Goal: Information Seeking & Learning: Find specific fact

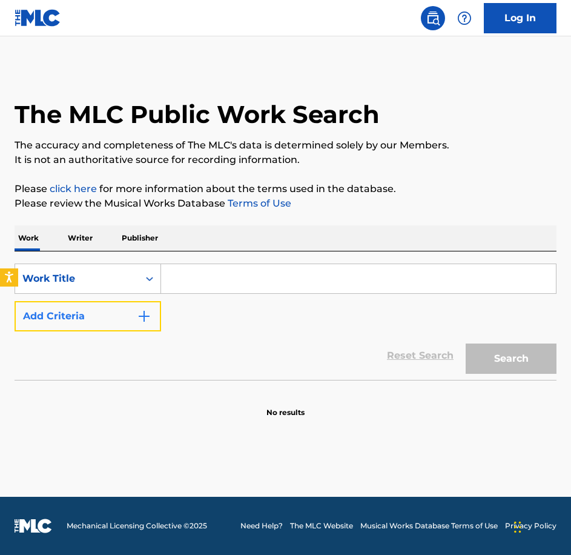
click at [125, 318] on button "Add Criteria" at bounding box center [88, 316] width 147 height 30
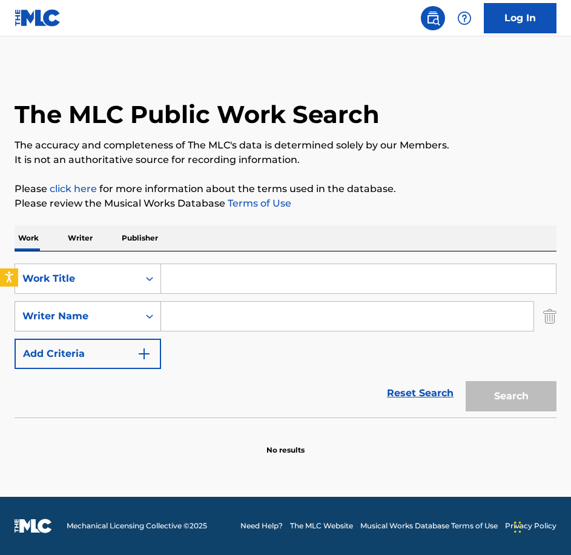
click at [106, 314] on div "Writer Name" at bounding box center [76, 316] width 109 height 15
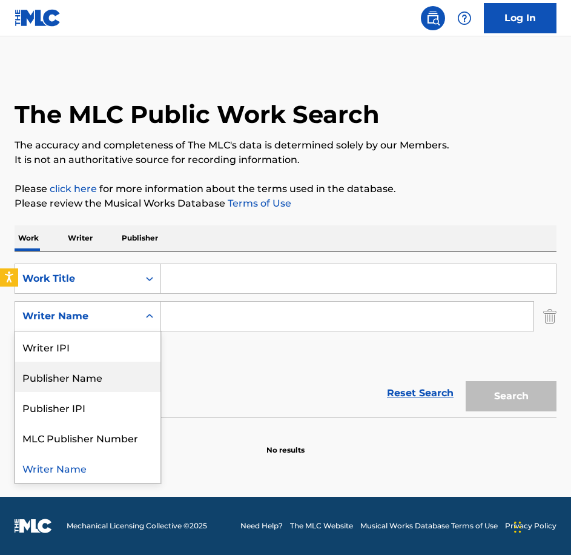
click at [107, 378] on div "Publisher Name" at bounding box center [87, 377] width 145 height 30
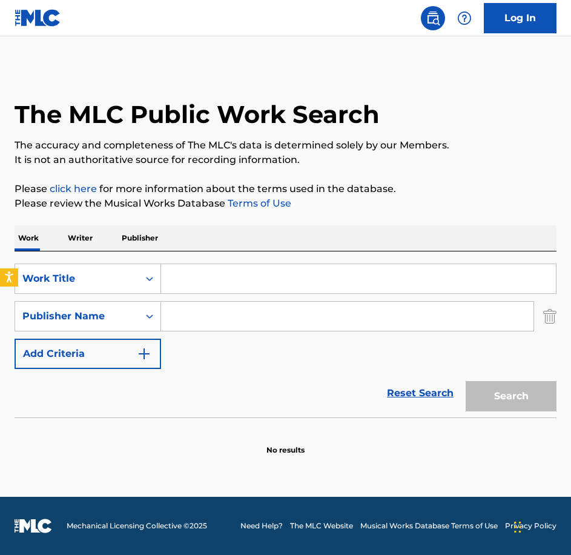
drag, startPoint x: 256, startPoint y: 403, endPoint x: 248, endPoint y: 411, distance: 10.7
click at [256, 405] on div "Reset Search Search" at bounding box center [286, 393] width 542 height 48
paste input "Jewel Heist"
type input "Jewel Heist"
click at [300, 328] on input "Search Form" at bounding box center [347, 316] width 373 height 29
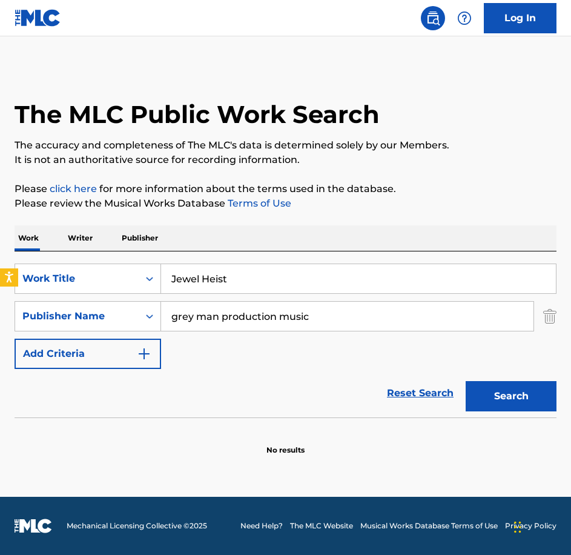
type input "grey man production music"
click at [466, 381] on button "Search" at bounding box center [511, 396] width 91 height 30
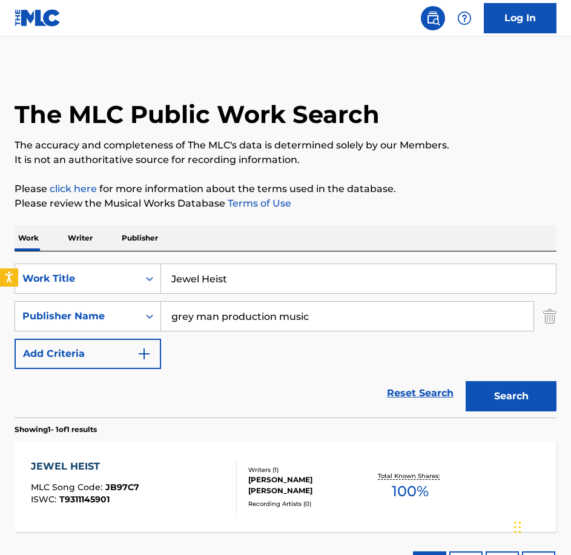
click at [139, 498] on div "JEWEL HEIST MLC Song Code : JB97C7 ISWC : T9311145901" at bounding box center [134, 486] width 206 height 55
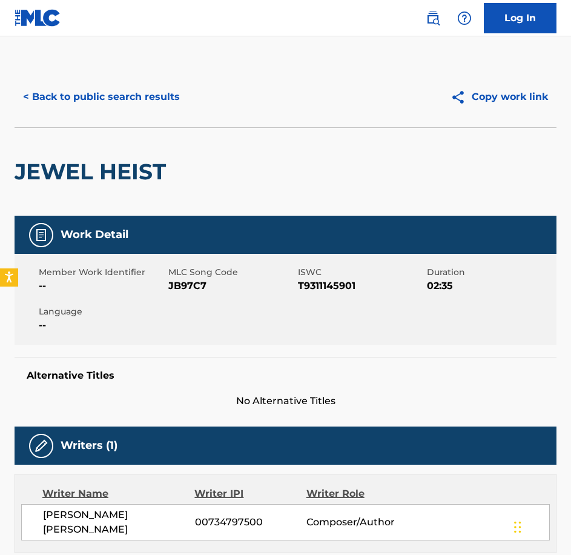
click at [193, 280] on span "JB97C7" at bounding box center [231, 286] width 127 height 15
copy span "JB97C7"
click at [179, 93] on button "< Back to public search results" at bounding box center [102, 97] width 174 height 30
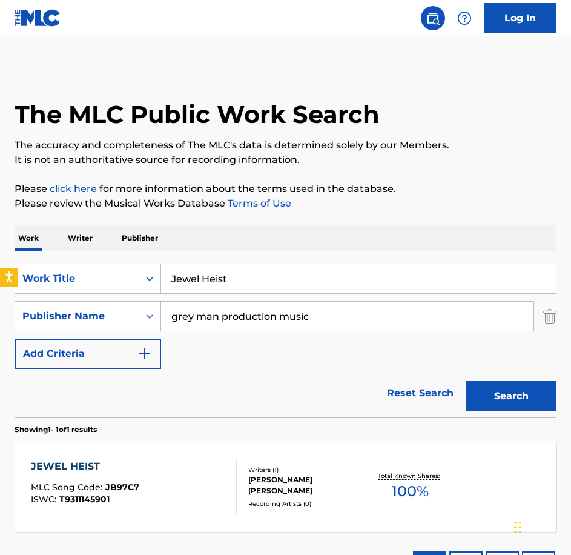
drag, startPoint x: 246, startPoint y: 284, endPoint x: 45, endPoint y: 233, distance: 207.7
click at [47, 245] on div "Work Writer Publisher SearchWithCriteriaecee9e52-1ea6-4695-8dd1-ce76cb699e22 Wo…" at bounding box center [286, 407] width 542 height 364
paste input "unctions"
type input "Junctions"
click at [466, 381] on button "Search" at bounding box center [511, 396] width 91 height 30
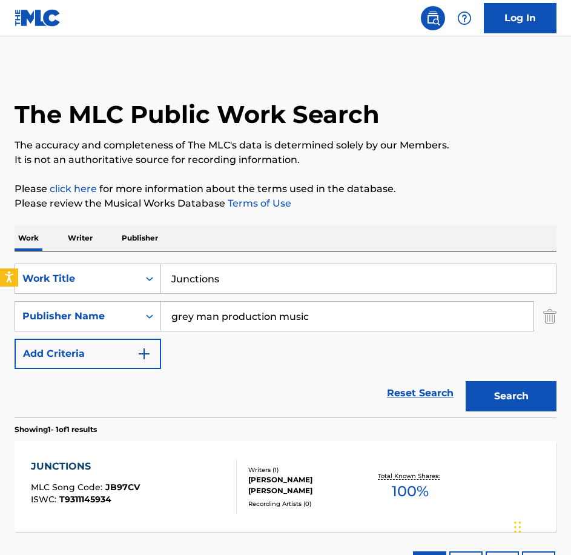
click at [156, 487] on div "JUNCTIONS MLC Song Code : JB97CV ISWC : T9311145934" at bounding box center [134, 486] width 206 height 55
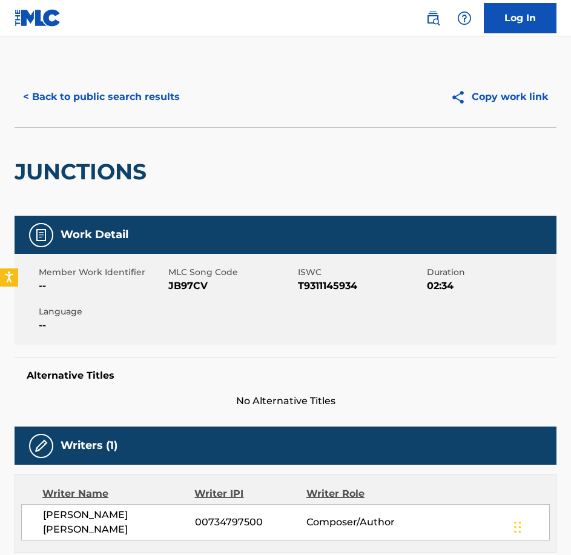
click at [161, 296] on div "Member Work Identifier -- MLC Song Code JB97CV ISWC T9311145934 Duration 02:34 …" at bounding box center [286, 299] width 542 height 91
click at [173, 290] on span "JB97CV" at bounding box center [231, 286] width 127 height 15
copy span "JB97CV"
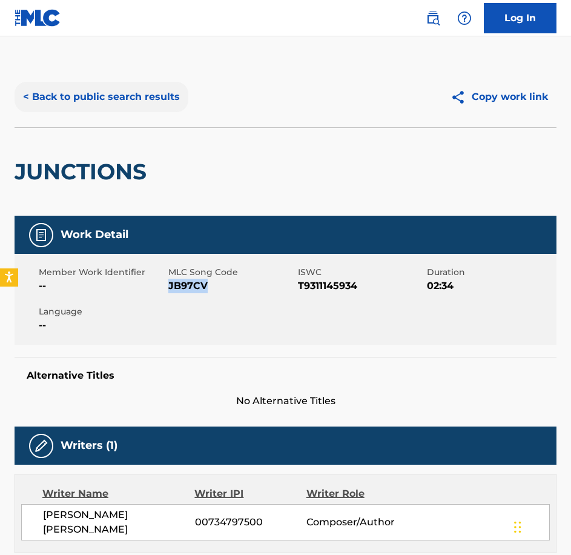
click at [125, 96] on button "< Back to public search results" at bounding box center [102, 97] width 174 height 30
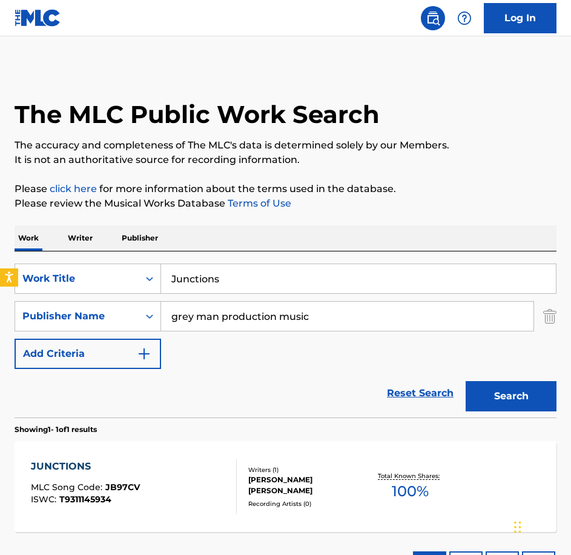
drag, startPoint x: 317, startPoint y: 282, endPoint x: 5, endPoint y: 245, distance: 314.2
click at [5, 245] on div "The MLC Public Work Search The accuracy and completeness of The MLC's data is d…" at bounding box center [285, 328] width 571 height 522
paste input "Keep Your Eye On That One"
type input "Keep Your Eye On That One"
click at [466, 381] on button "Search" at bounding box center [511, 396] width 91 height 30
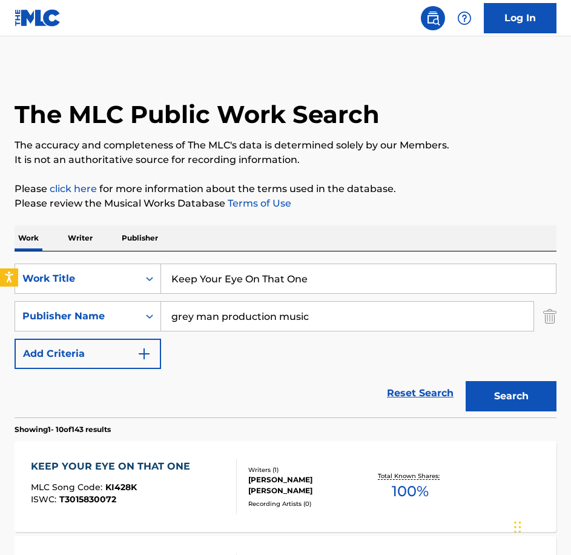
click at [195, 463] on div "KEEP YOUR EYE ON THAT ONE MLC Song Code : KI428K ISWC : T3015830072" at bounding box center [134, 486] width 206 height 55
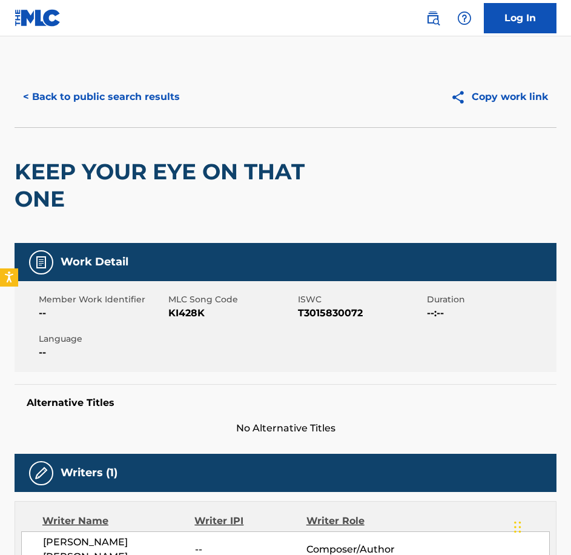
click at [188, 314] on span "KI428K" at bounding box center [231, 313] width 127 height 15
copy span "KI428K"
click at [118, 95] on button "< Back to public search results" at bounding box center [102, 97] width 174 height 30
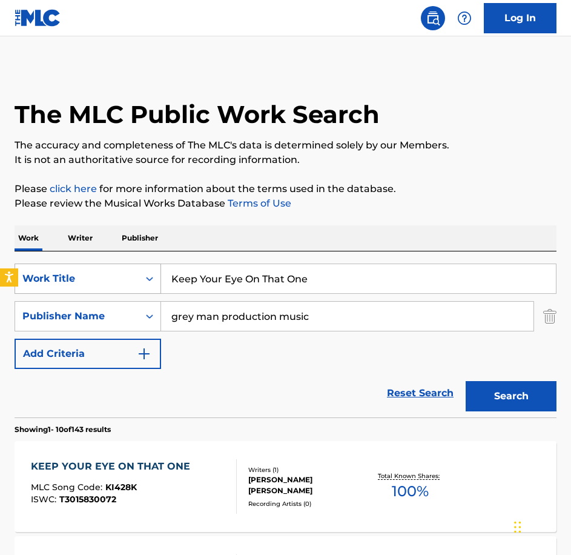
drag, startPoint x: 327, startPoint y: 273, endPoint x: 68, endPoint y: 276, distance: 258.7
click at [68, 276] on div "SearchWithCriteriaecee9e52-1ea6-4695-8dd1-ce76cb699e22 Work Title Keep Your Eye…" at bounding box center [286, 279] width 542 height 30
paste input "Last Known Whereabouts"
type input "Last Known Whereabouts"
click at [466, 381] on button "Search" at bounding box center [511, 396] width 91 height 30
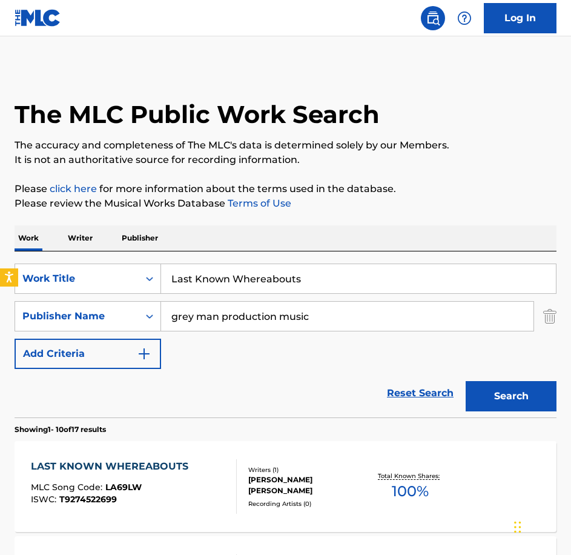
click at [140, 456] on div "LAST KNOWN WHEREABOUTS MLC Song Code : LA69LW ISWC : T9274522699 Writers ( 1 ) …" at bounding box center [286, 486] width 542 height 91
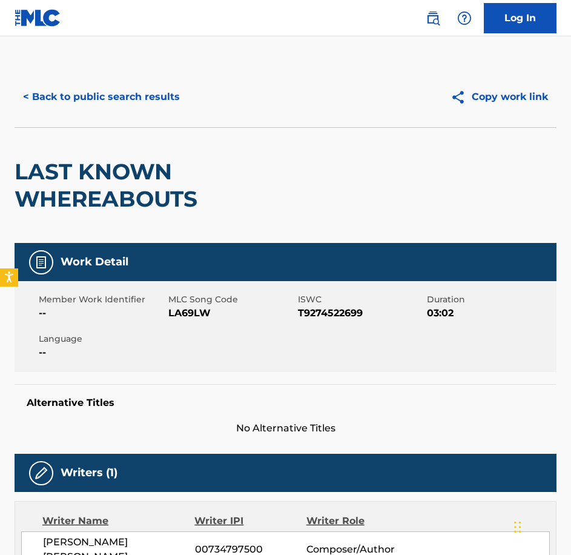
click at [189, 303] on span "MLC Song Code" at bounding box center [231, 299] width 127 height 13
click at [193, 310] on span "LA69LW" at bounding box center [231, 313] width 127 height 15
copy span "LA69LW"
click at [104, 88] on button "< Back to public search results" at bounding box center [102, 97] width 174 height 30
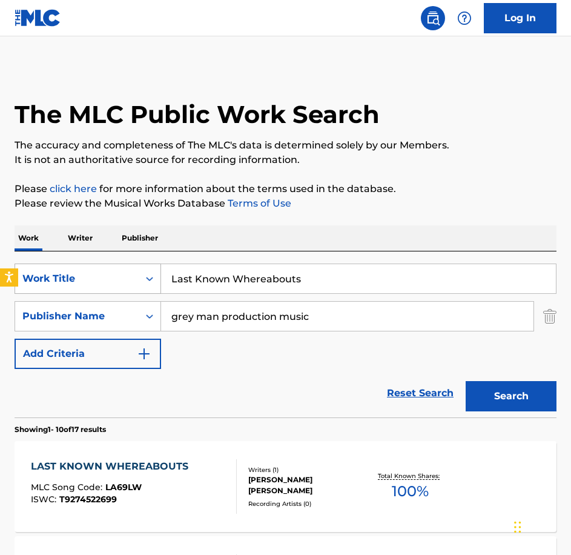
drag, startPoint x: 332, startPoint y: 287, endPoint x: 72, endPoint y: 276, distance: 260.2
click at [72, 276] on div "SearchWithCriteriaecee9e52-1ea6-4695-8dd1-ce76cb699e22 Work Title Last Known Wh…" at bounding box center [286, 279] width 542 height 30
paste input "ock Picker"
type input "Lock Picker"
click at [466, 381] on button "Search" at bounding box center [511, 396] width 91 height 30
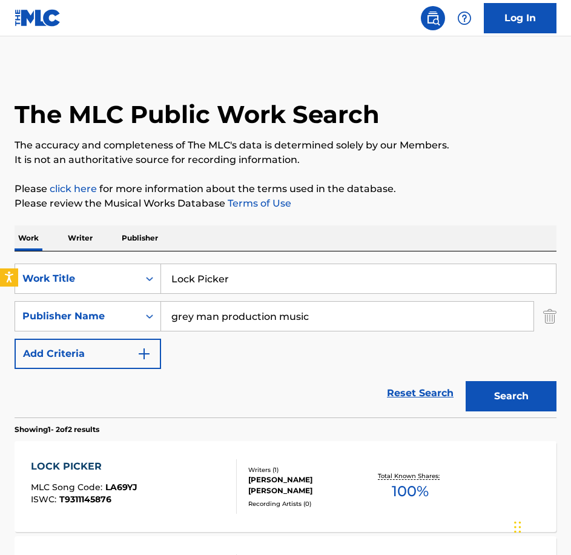
click at [144, 465] on div "LOCK PICKER MLC Song Code : LA69YJ ISWC : T9311145876" at bounding box center [134, 486] width 206 height 55
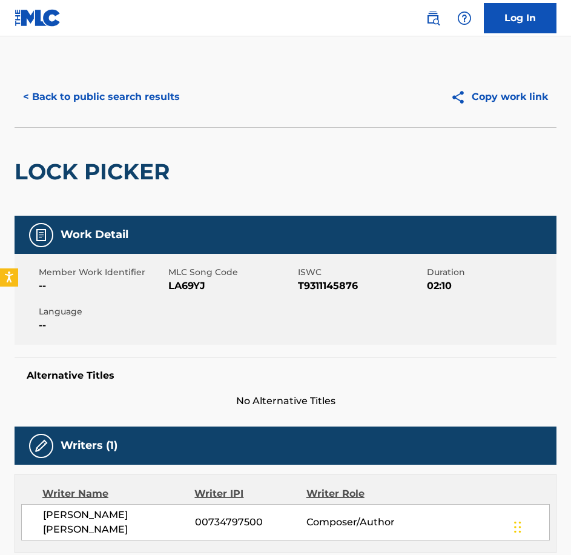
click at [204, 287] on span "LA69YJ" at bounding box center [231, 286] width 127 height 15
click at [204, 279] on span "LA69YJ" at bounding box center [231, 286] width 127 height 15
click at [189, 285] on span "LA69YJ" at bounding box center [231, 286] width 127 height 15
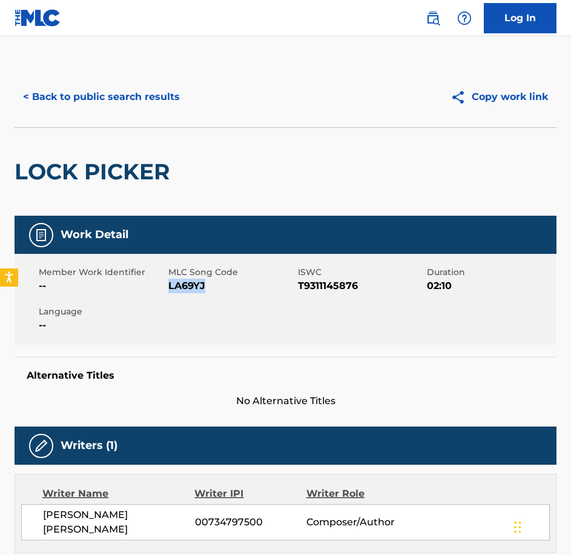
click at [189, 285] on span "LA69YJ" at bounding box center [231, 286] width 127 height 15
copy span "LA69YJ"
click at [105, 95] on button "< Back to public search results" at bounding box center [102, 97] width 174 height 30
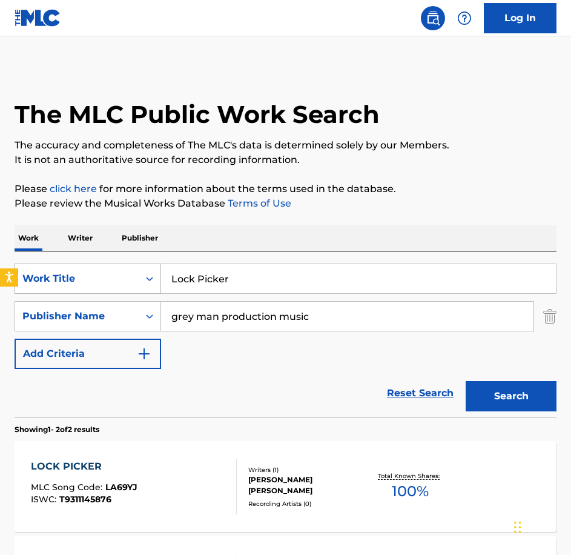
drag, startPoint x: 272, startPoint y: 284, endPoint x: 98, endPoint y: 271, distance: 175.0
click at [98, 271] on div "SearchWithCriteriaecee9e52-1ea6-4695-8dd1-ce76cb699e22 Work Title Lock Picker" at bounding box center [286, 279] width 542 height 30
paste input "Mammatus Clouds"
type input "Mammatus Clouds"
click at [466, 381] on button "Search" at bounding box center [511, 396] width 91 height 30
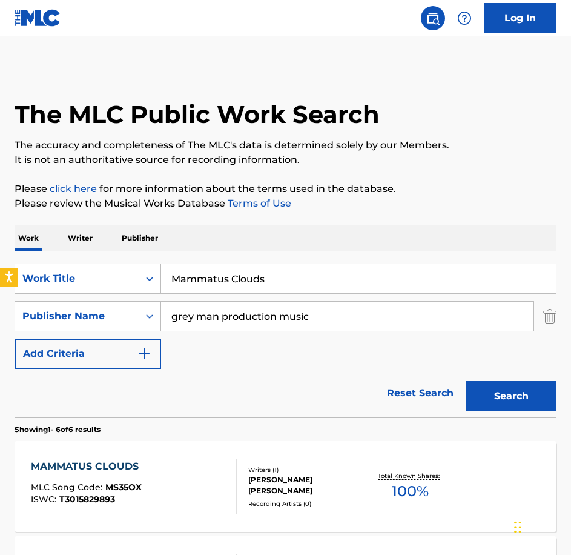
click at [192, 457] on div "MAMMATUS CLOUDS MLC Song Code : MS35OX ISWC : T3015829893 Writers ( 1 ) [PERSON…" at bounding box center [286, 486] width 542 height 91
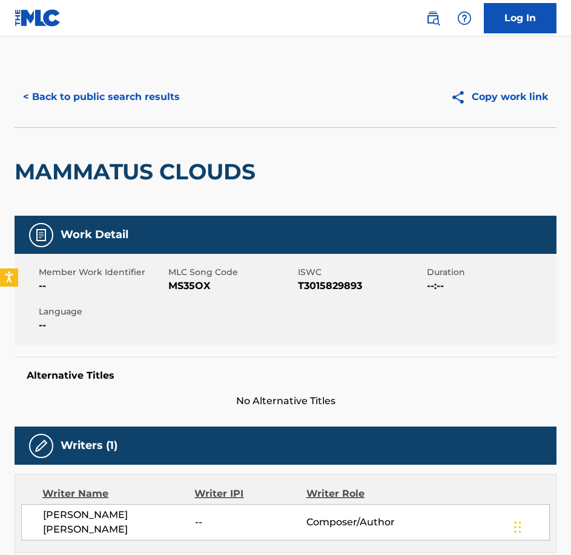
click at [185, 299] on div "Member Work Identifier -- MLC Song Code MS35OX ISWC T3015829893 Duration --:-- …" at bounding box center [286, 299] width 542 height 91
copy span "MS35OX"
click at [165, 99] on button "< Back to public search results" at bounding box center [102, 97] width 174 height 30
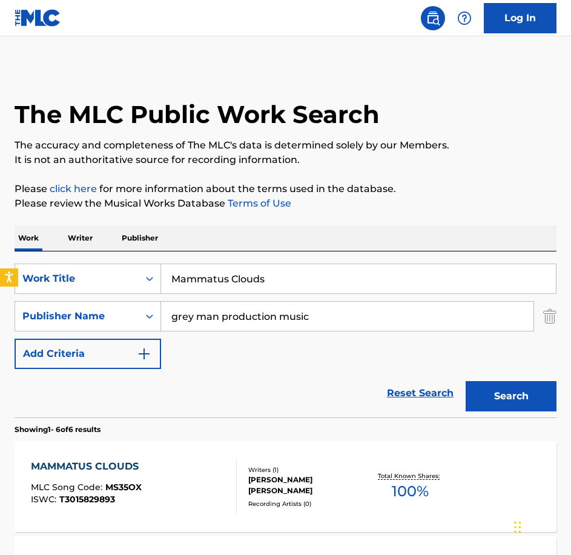
drag, startPoint x: 302, startPoint y: 279, endPoint x: 25, endPoint y: 230, distance: 281.2
paste input "idnight Hour"
type input "Midnight Hour"
click at [466, 381] on button "Search" at bounding box center [511, 396] width 91 height 30
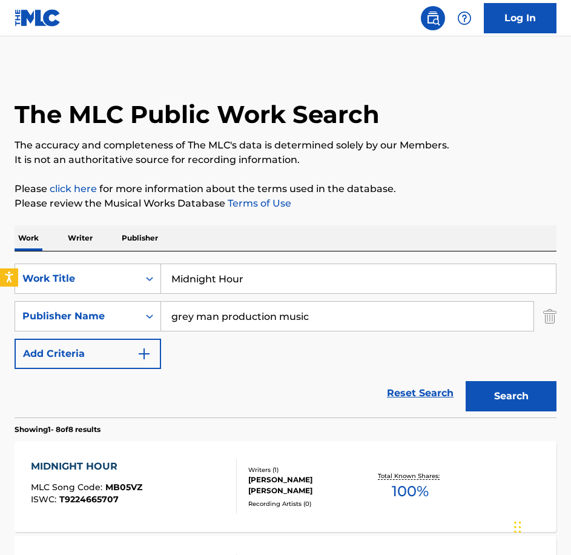
click at [137, 461] on div "MIDNIGHT HOUR" at bounding box center [86, 466] width 111 height 15
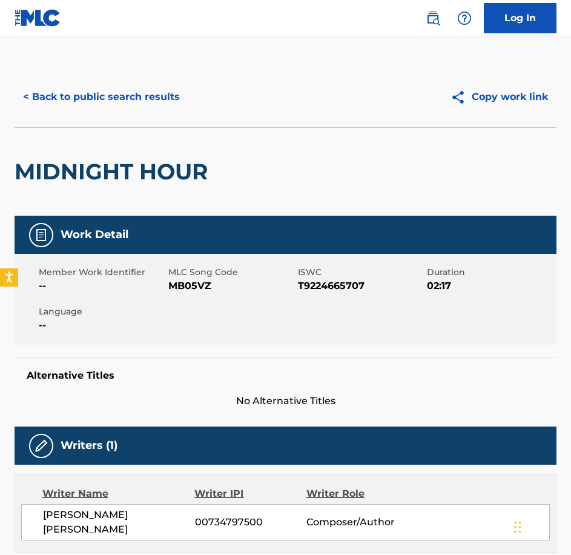
click at [184, 292] on span "MB05VZ" at bounding box center [231, 286] width 127 height 15
copy span "MB05VZ"
click at [52, 74] on div "< Back to public search results Copy work link" at bounding box center [286, 97] width 542 height 61
click at [61, 95] on button "< Back to public search results" at bounding box center [102, 97] width 174 height 30
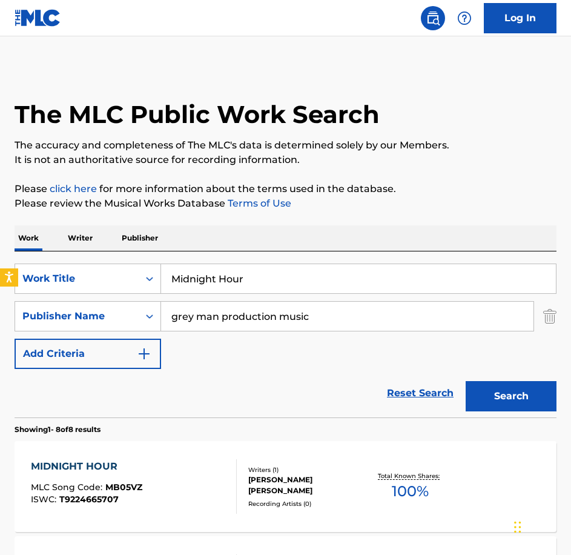
drag, startPoint x: 303, startPoint y: 285, endPoint x: 107, endPoint y: 244, distance: 200.1
paste input "ulling It Ove"
type input "Mulling It Over"
click at [466, 381] on button "Search" at bounding box center [511, 396] width 91 height 30
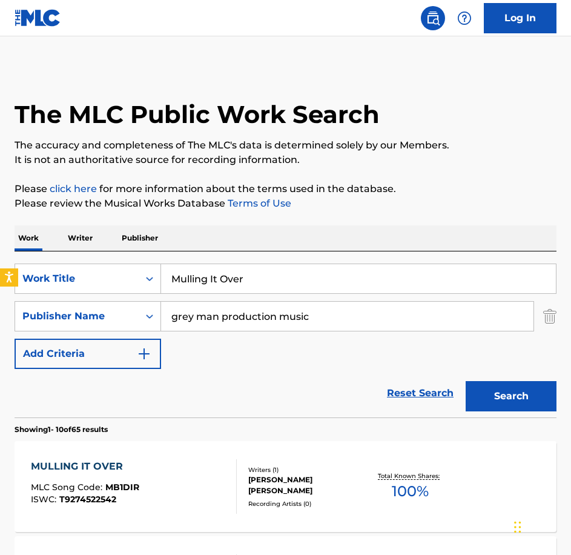
click at [215, 456] on div "MULLING IT OVER MLC Song Code : MB1DIR ISWC : T9274522542 Writers ( 1 ) [PERSON…" at bounding box center [286, 486] width 542 height 91
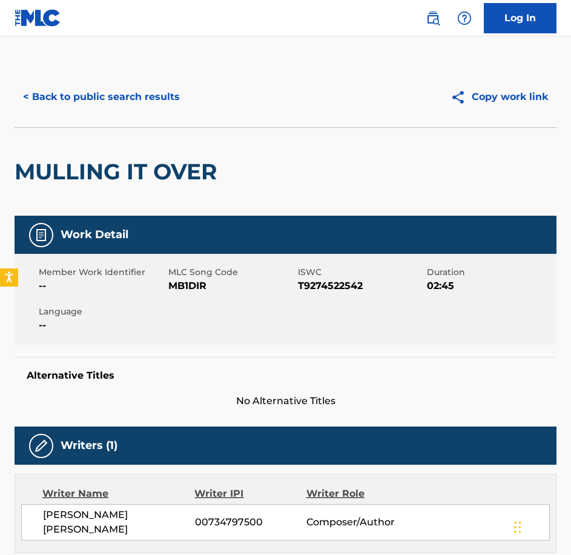
click at [182, 287] on span "MB1DIR" at bounding box center [231, 286] width 127 height 15
copy span "MB1DIR"
click at [124, 105] on button "< Back to public search results" at bounding box center [102, 97] width 174 height 30
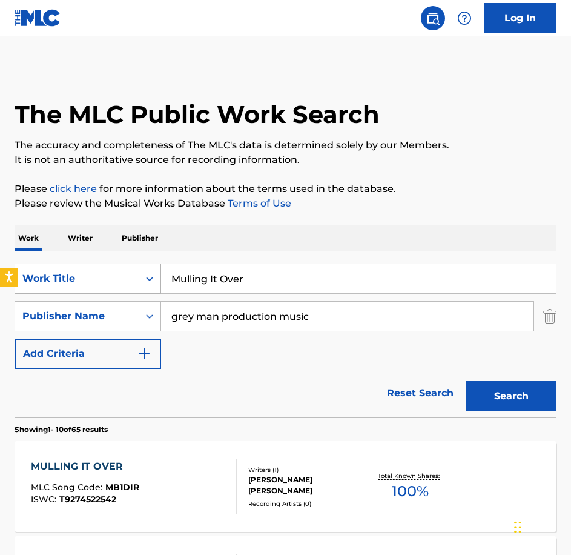
drag, startPoint x: 267, startPoint y: 274, endPoint x: 115, endPoint y: 265, distance: 152.4
click at [115, 265] on div "SearchWithCriteriaecee9e52-1ea6-4695-8dd1-ce76cb699e22 Work Title Mulling It Ov…" at bounding box center [286, 279] width 542 height 30
paste input "rder Weapon Tango"
type input "Murder Weapon Tango"
click at [466, 381] on button "Search" at bounding box center [511, 396] width 91 height 30
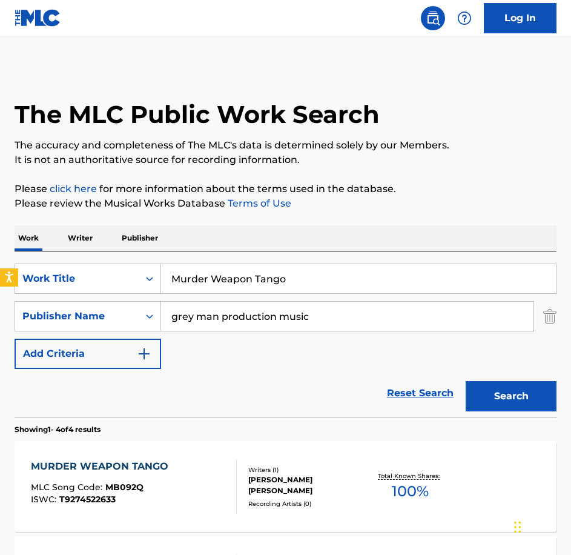
click at [159, 470] on div "MURDER WEAPON TANGO" at bounding box center [103, 466] width 144 height 15
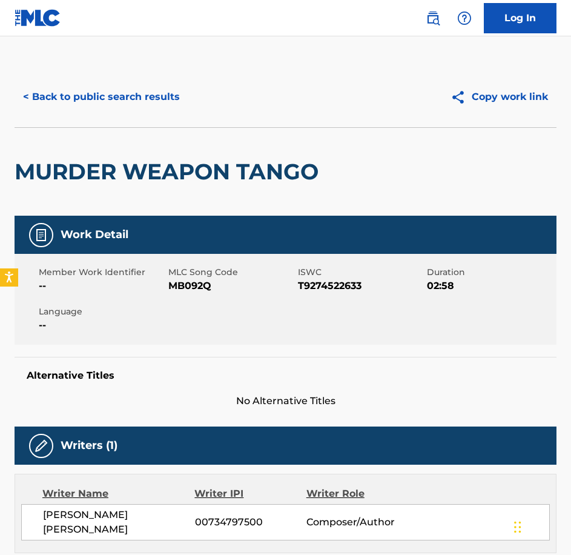
click at [205, 282] on span "MB092Q" at bounding box center [231, 286] width 127 height 15
copy span "MB092Q"
click at [118, 111] on div "< Back to public search results Copy work link" at bounding box center [286, 97] width 542 height 61
click at [118, 103] on button "< Back to public search results" at bounding box center [102, 97] width 174 height 30
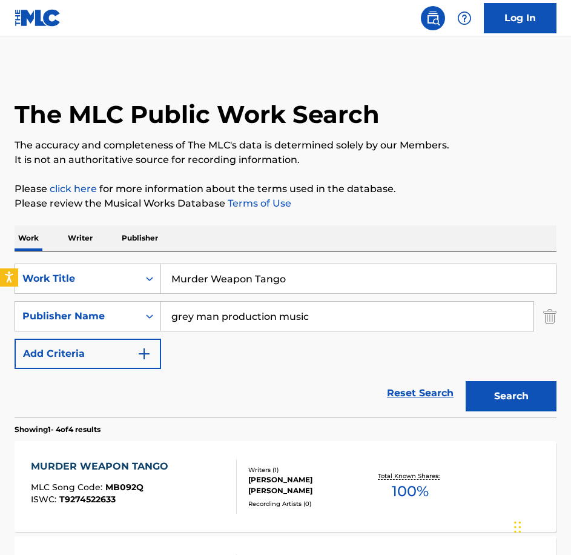
drag, startPoint x: 213, startPoint y: 261, endPoint x: 42, endPoint y: 248, distance: 170.7
click at [42, 248] on div "Work Writer Publisher SearchWithCriteriaecee9e52-1ea6-4695-8dd1-ce76cb699e22 Wo…" at bounding box center [286, 549] width 542 height 649
paste input "[PERSON_NAME]"
type input "[PERSON_NAME]"
click at [466, 381] on button "Search" at bounding box center [511, 396] width 91 height 30
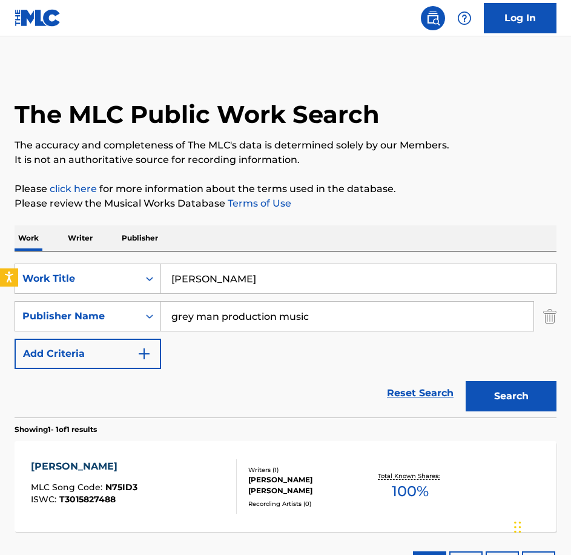
click at [125, 464] on div "[PERSON_NAME]" at bounding box center [84, 466] width 107 height 15
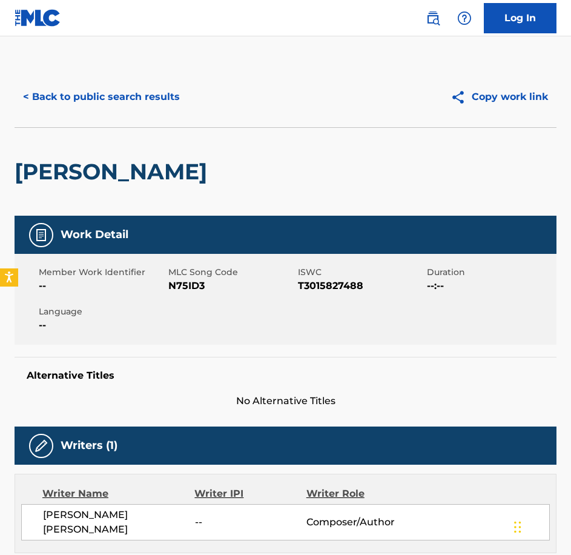
click at [192, 289] on span "N75ID3" at bounding box center [231, 286] width 127 height 15
copy span "N75ID3"
click at [128, 82] on button "< Back to public search results" at bounding box center [102, 97] width 174 height 30
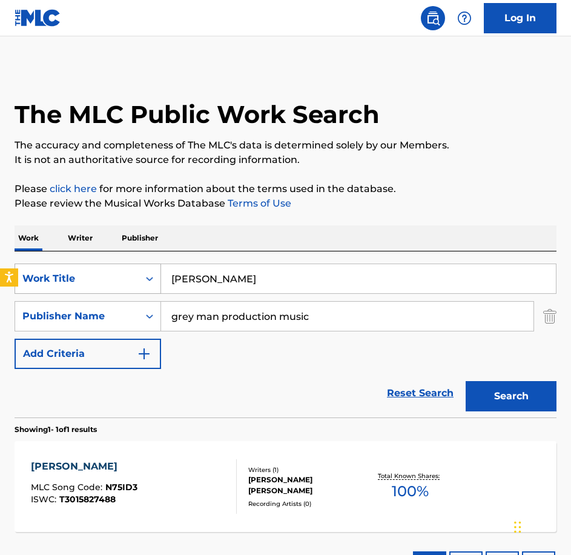
drag, startPoint x: 305, startPoint y: 261, endPoint x: 133, endPoint y: 273, distance: 172.5
click at [133, 273] on div "SearchWithCriteriaecee9e52-1ea6-4695-8dd1-ce76cb699e22 Work Title [PERSON_NAME]…" at bounding box center [286, 334] width 542 height 166
drag, startPoint x: 133, startPoint y: 273, endPoint x: 44, endPoint y: 250, distance: 91.4
click at [42, 259] on div "SearchWithCriteriaecee9e52-1ea6-4695-8dd1-ce76cb699e22 Work Title [PERSON_NAME]…" at bounding box center [286, 334] width 542 height 166
paste input "ight In The Offic"
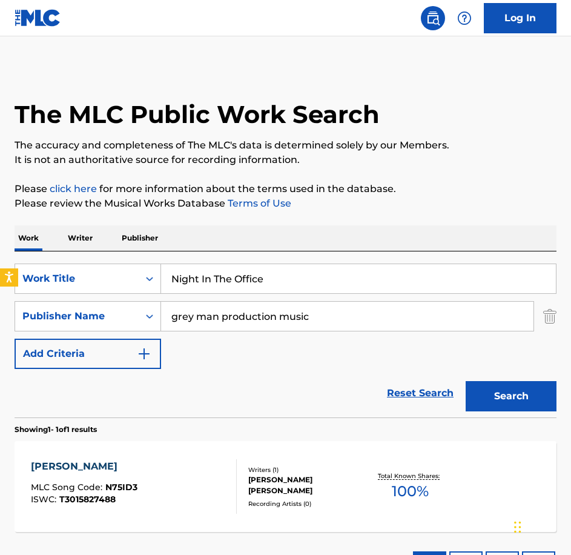
type input "Night In The Office"
click at [466, 381] on button "Search" at bounding box center [511, 396] width 91 height 30
